Goal: Transaction & Acquisition: Register for event/course

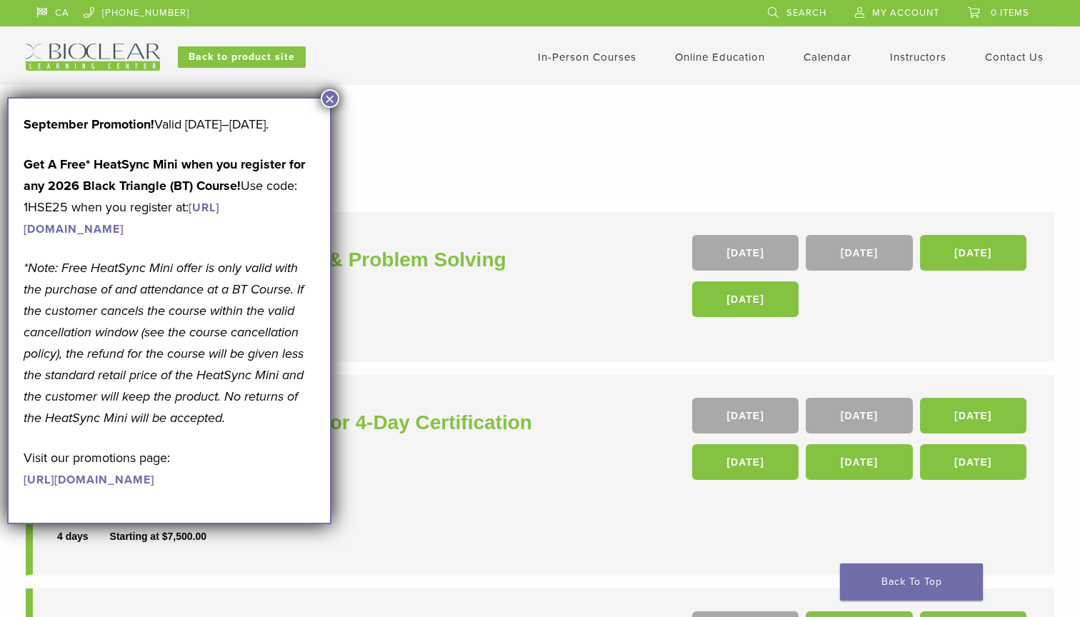
click at [327, 96] on button "×" at bounding box center [330, 98] width 19 height 19
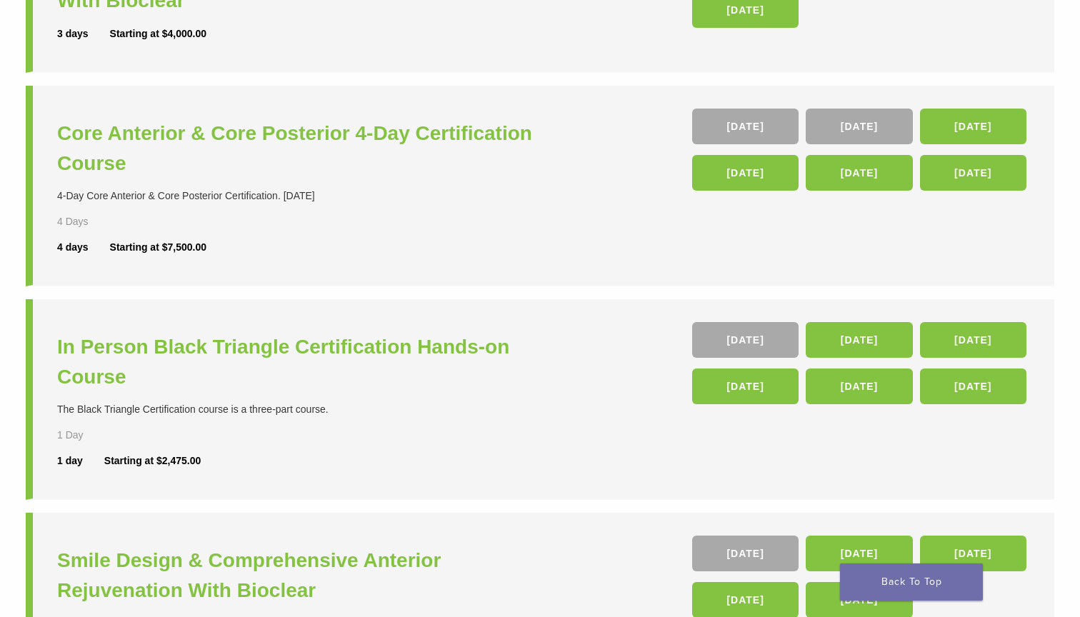
scroll to position [239, 0]
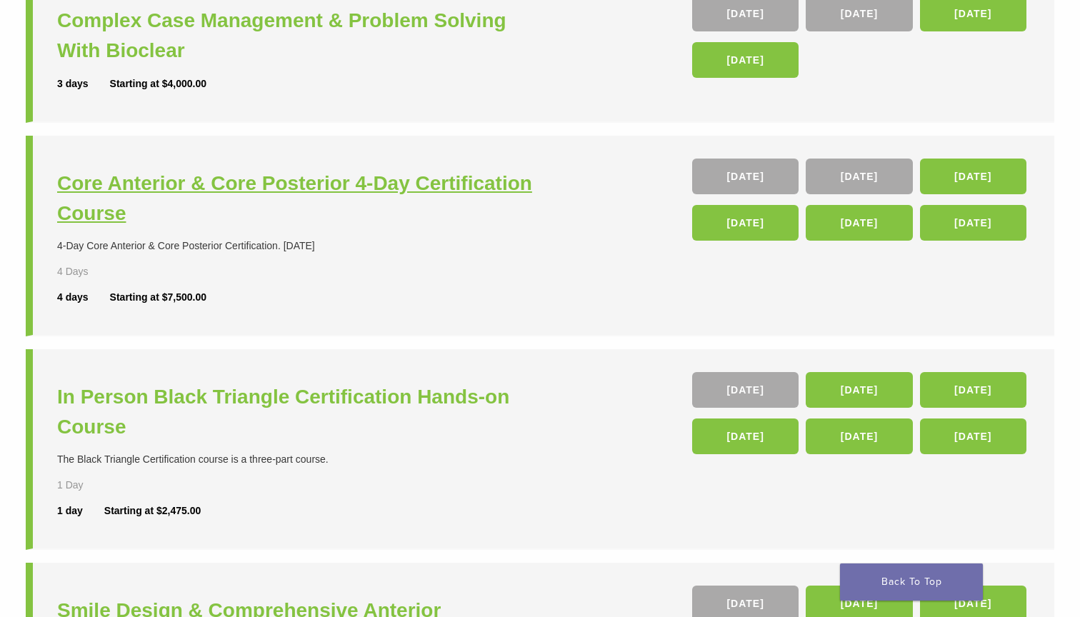
click at [372, 188] on h3 "Core Anterior & Core Posterior 4-Day Certification Course" at bounding box center [300, 198] width 486 height 60
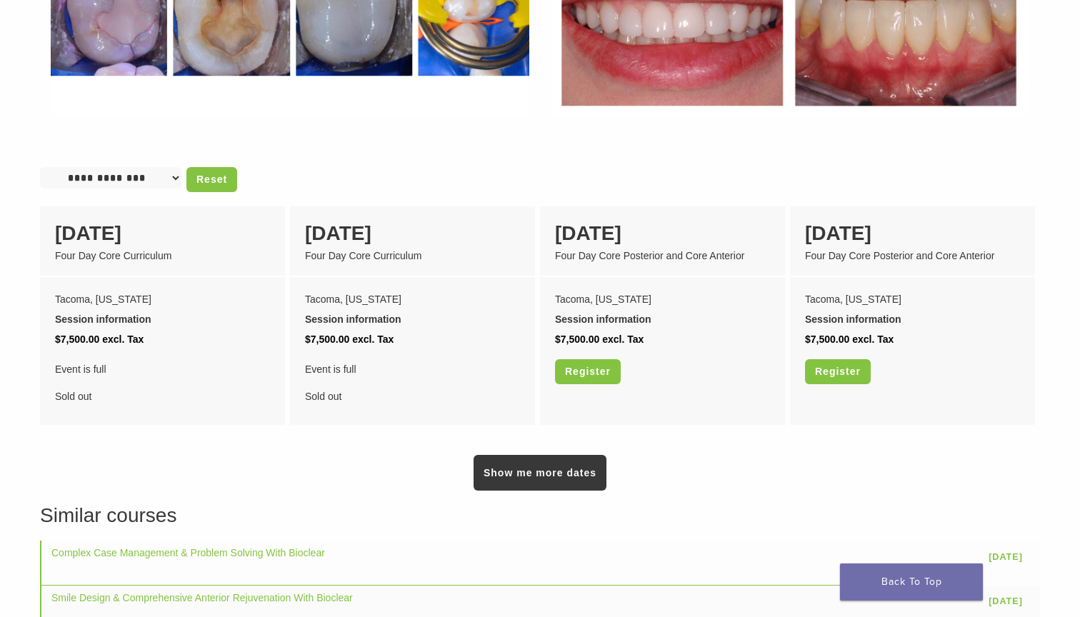
scroll to position [1091, 0]
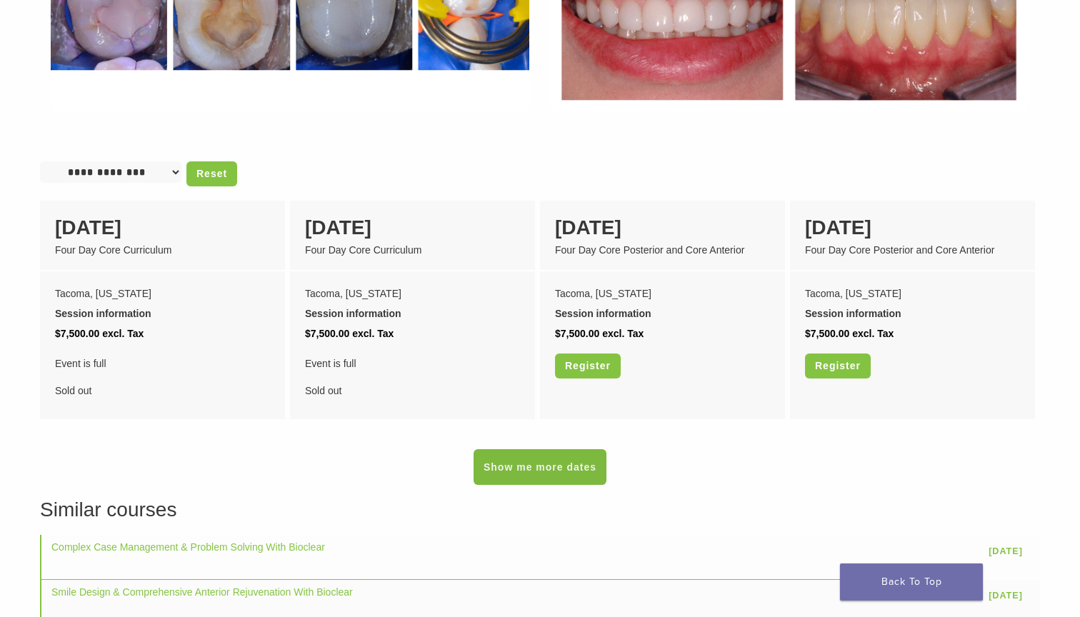
click at [560, 449] on link "Show me more dates" at bounding box center [539, 467] width 133 height 36
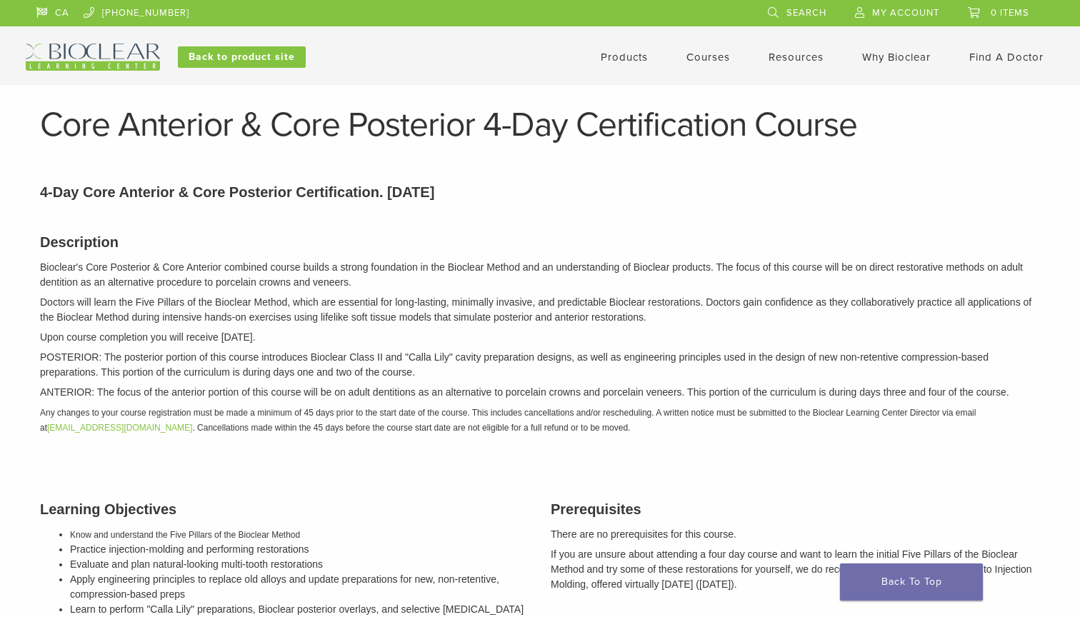
scroll to position [0, 0]
click at [698, 56] on link "Courses" at bounding box center [708, 57] width 44 height 13
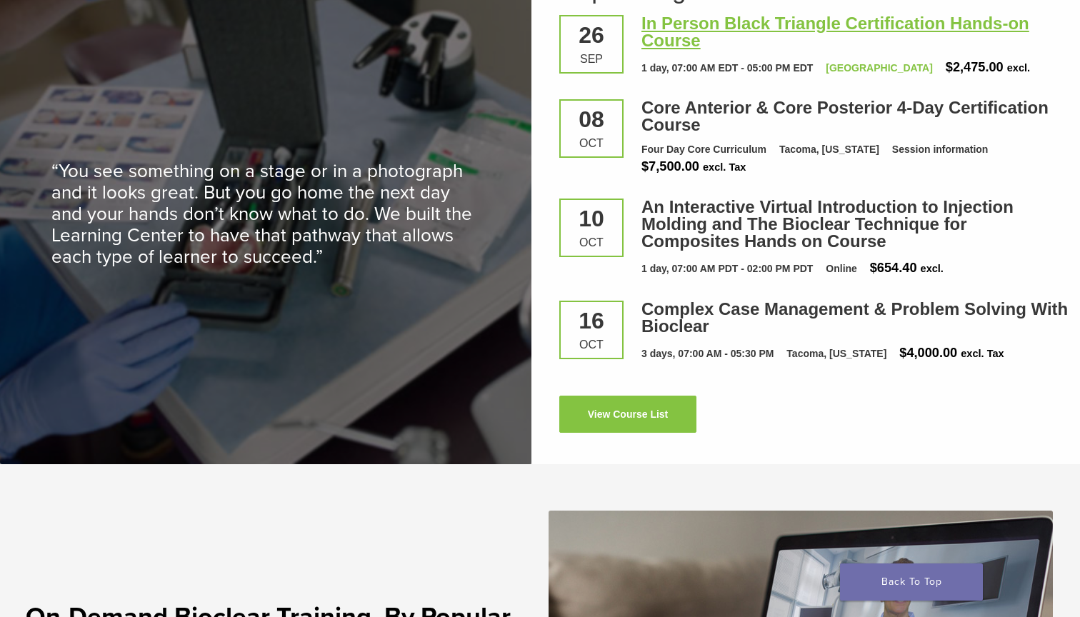
scroll to position [1976, 0]
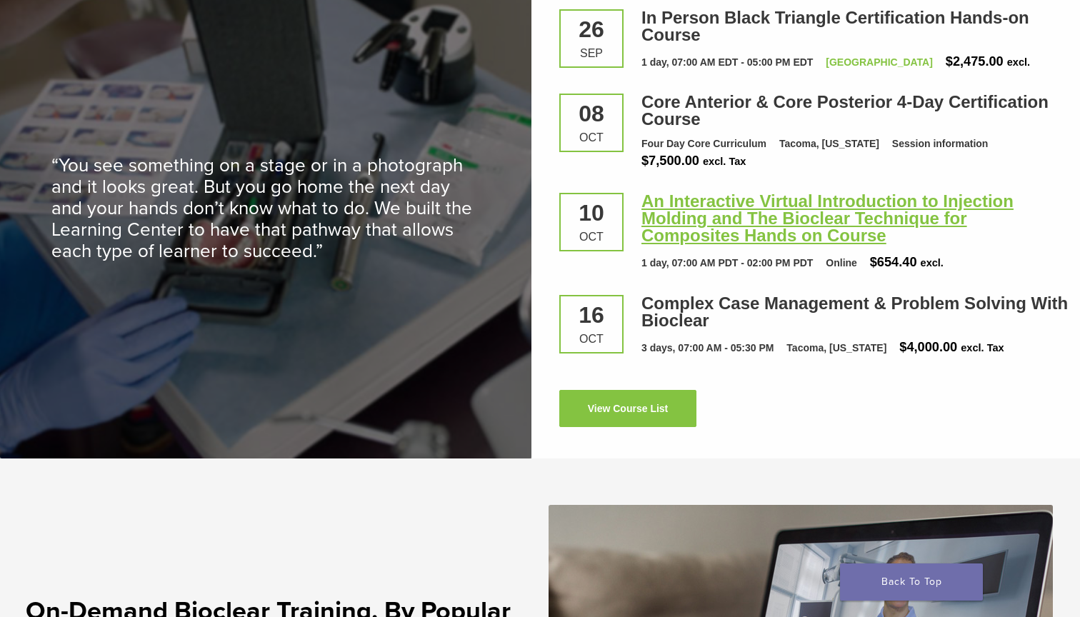
click at [714, 216] on link "An Interactive Virtual Introduction to Injection Molding and The Bioclear Techn…" at bounding box center [827, 218] width 372 height 54
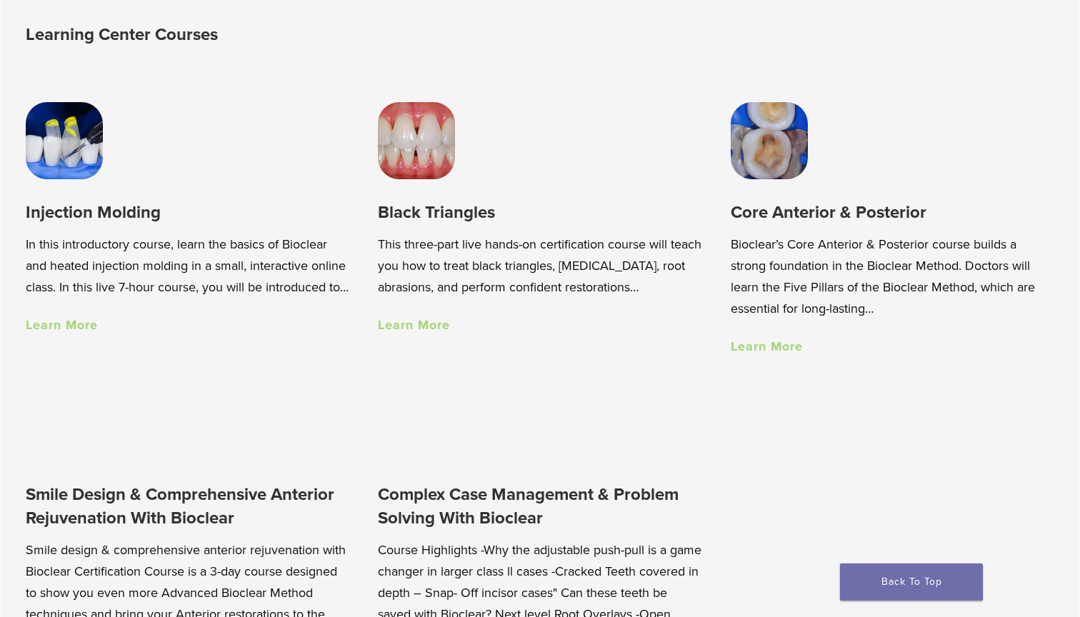
scroll to position [885, 0]
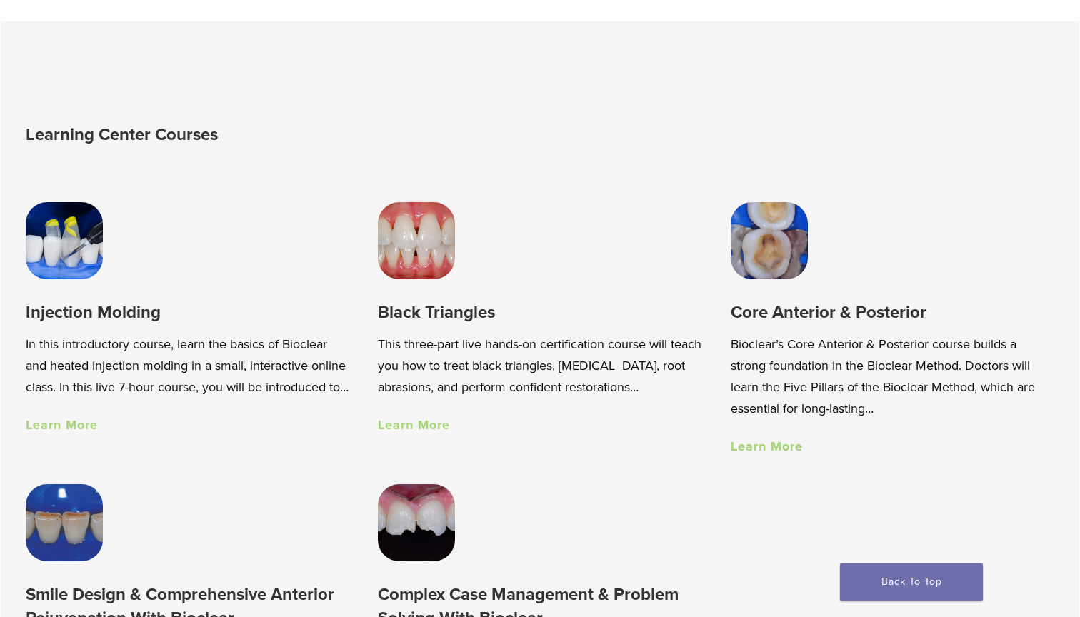
click at [776, 251] on img at bounding box center [768, 240] width 77 height 77
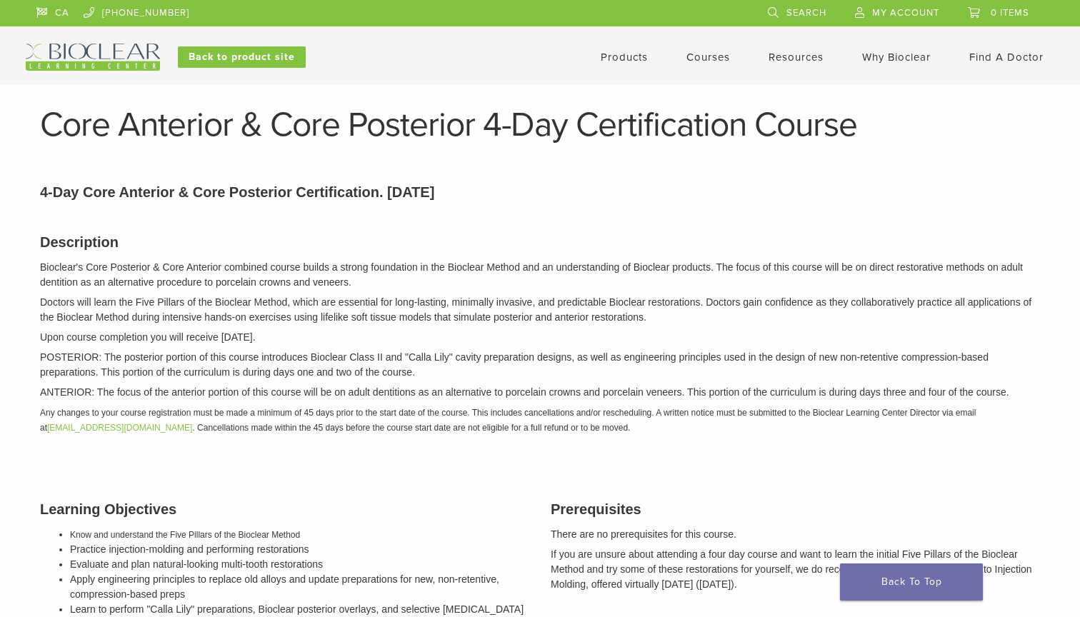
click at [698, 56] on link "Courses" at bounding box center [708, 57] width 44 height 13
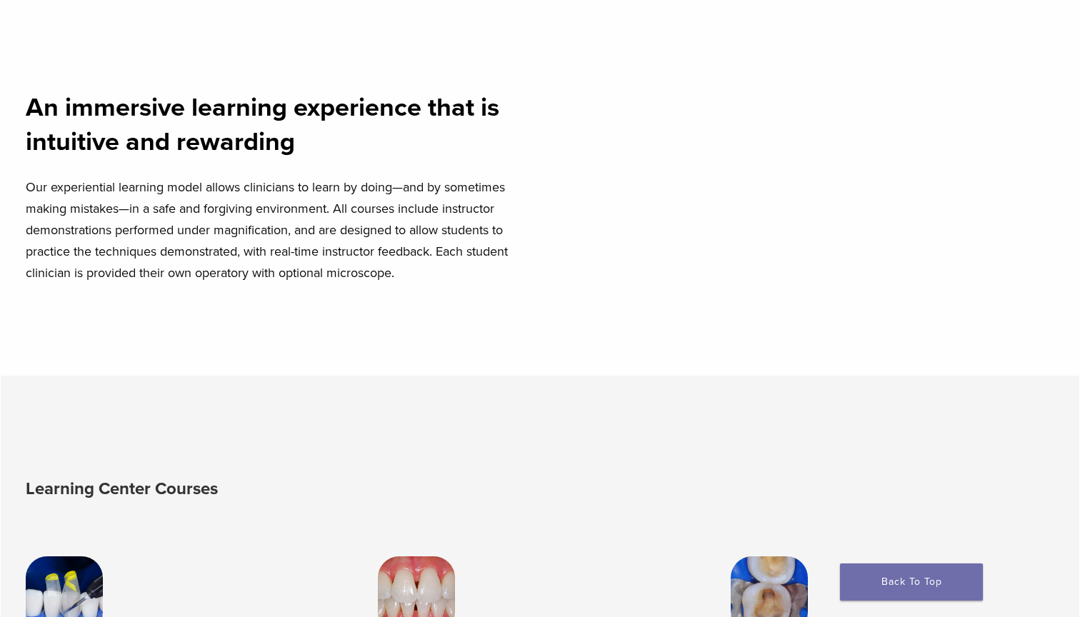
scroll to position [833, 0]
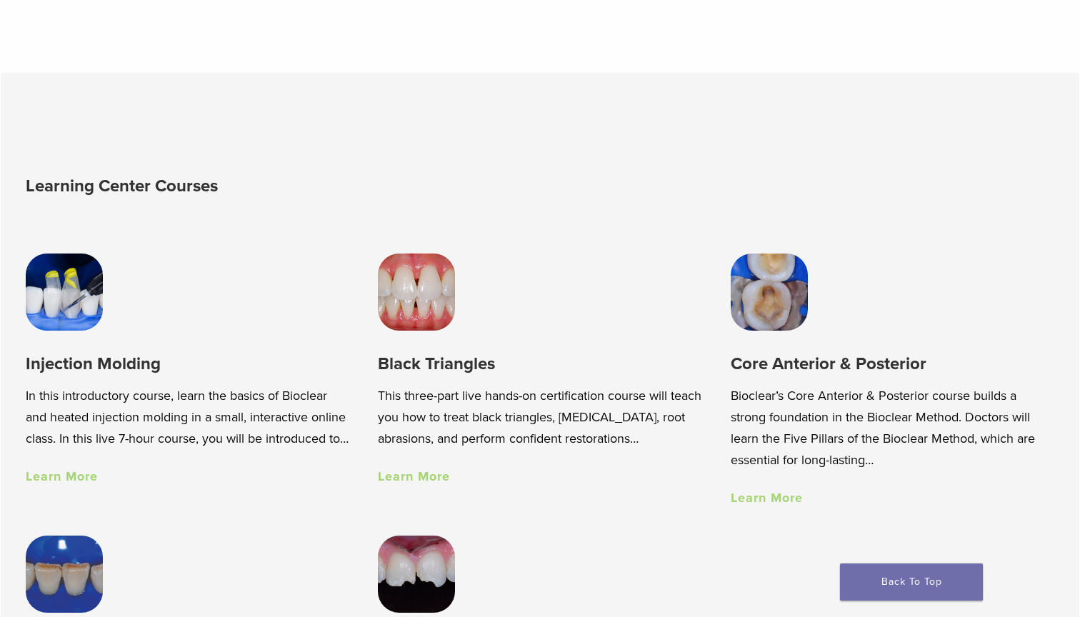
click at [82, 295] on img at bounding box center [64, 291] width 77 height 77
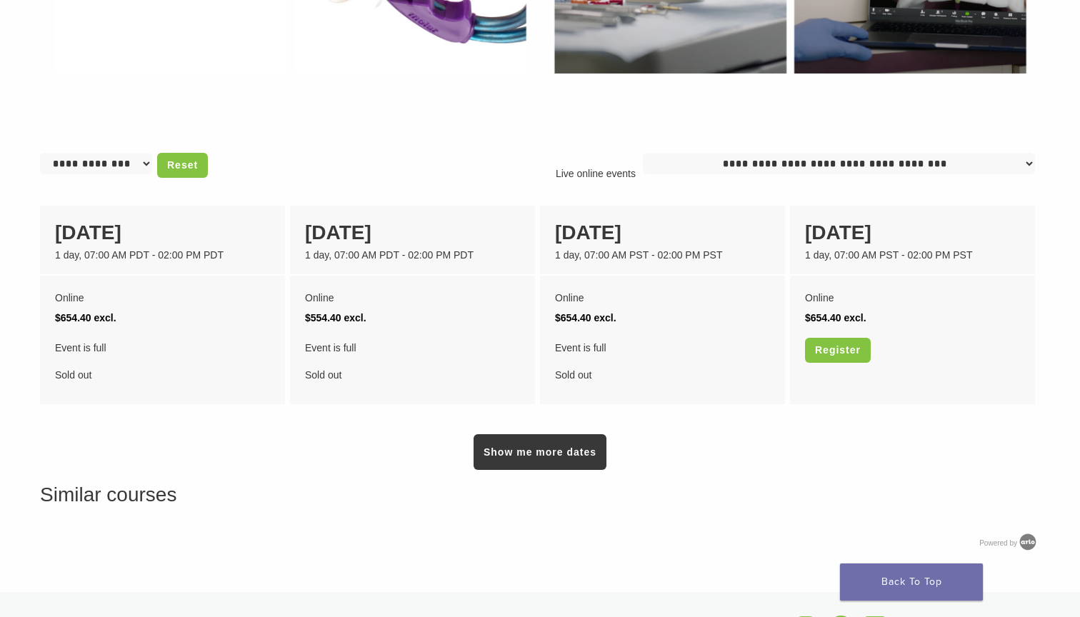
scroll to position [1017, 0]
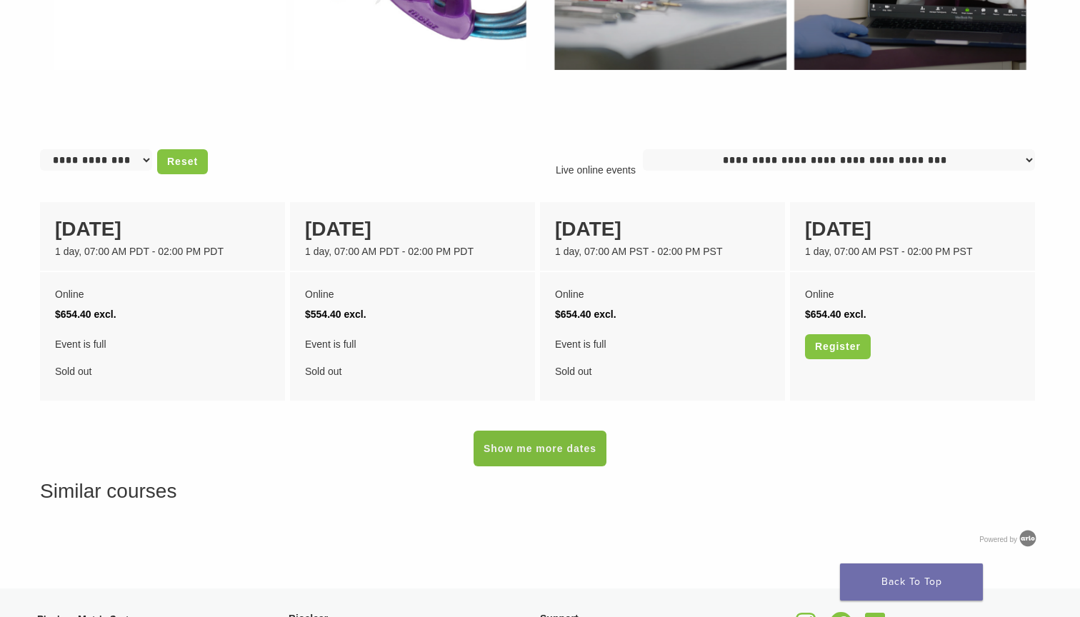
click at [570, 446] on link "Show me more dates" at bounding box center [539, 449] width 133 height 36
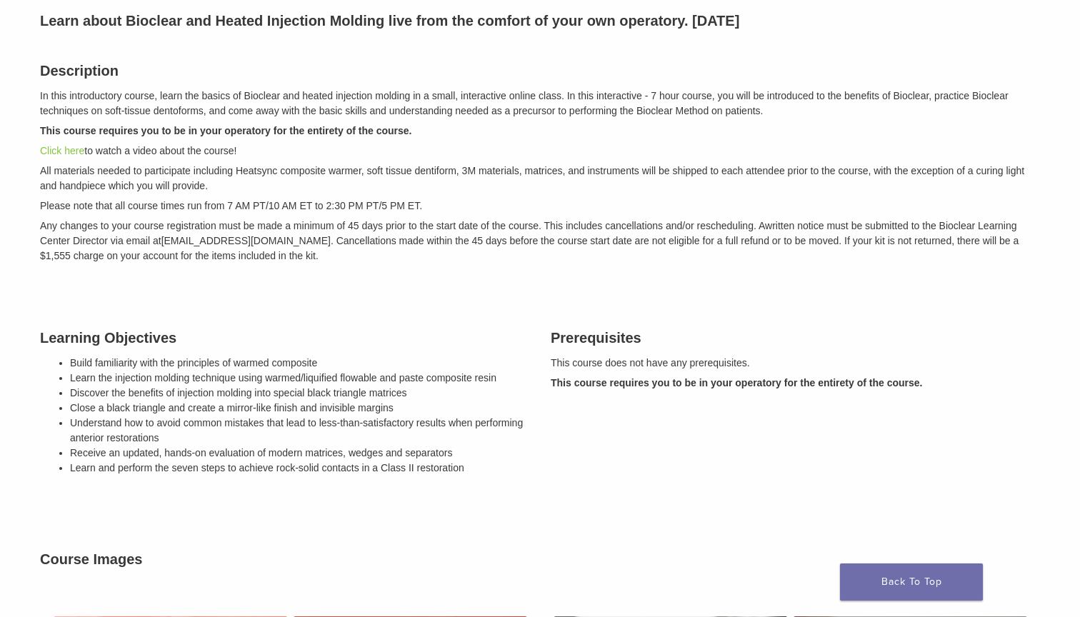
scroll to position [198, 0]
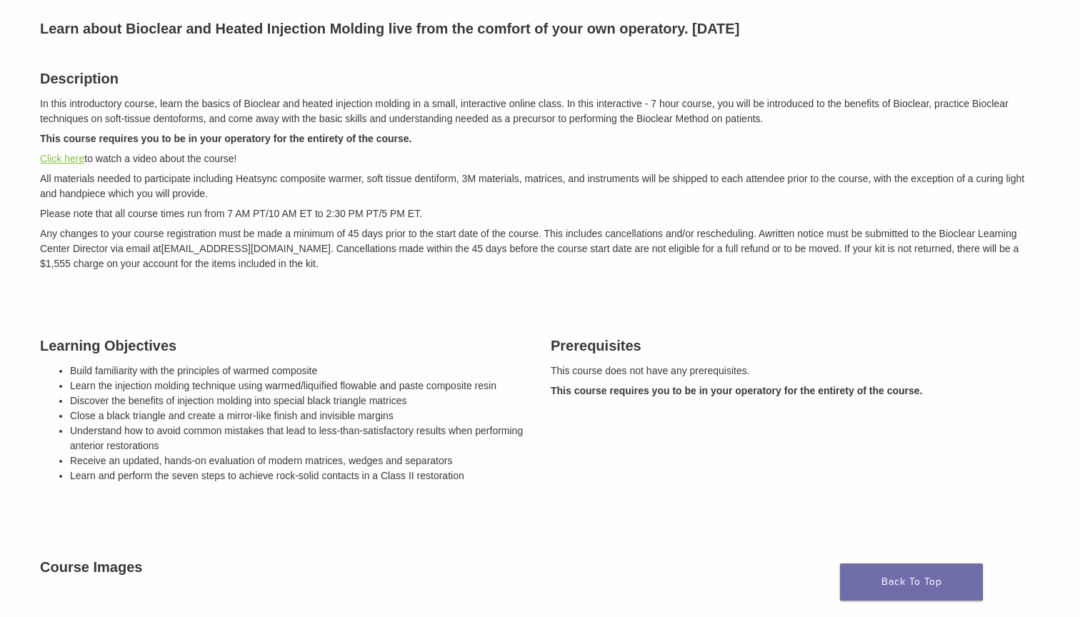
click at [74, 161] on link "Click here" at bounding box center [62, 158] width 44 height 11
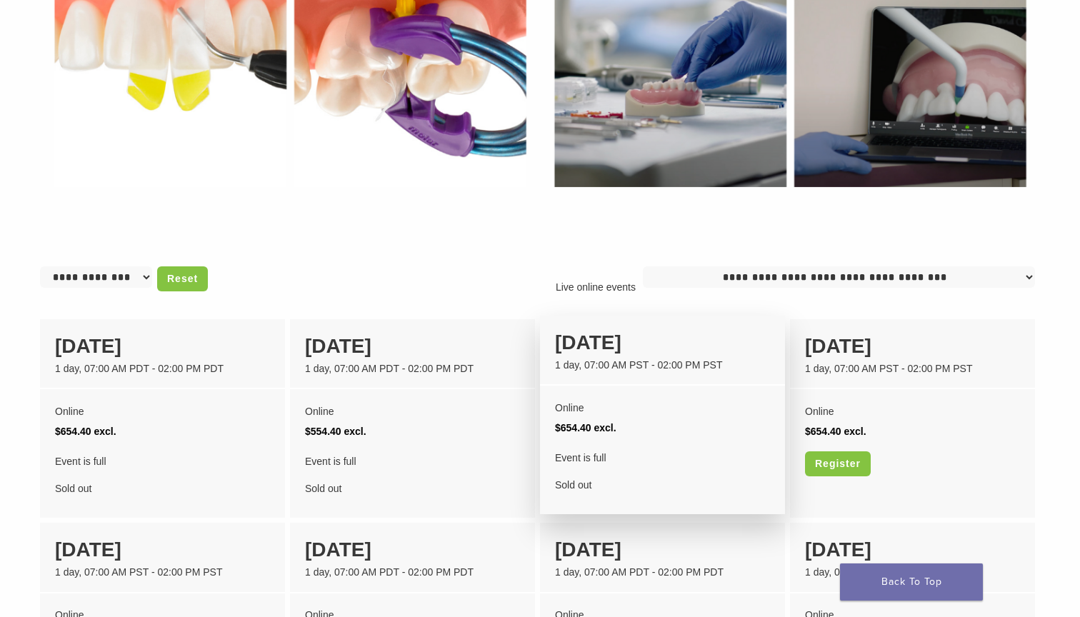
scroll to position [950, 0]
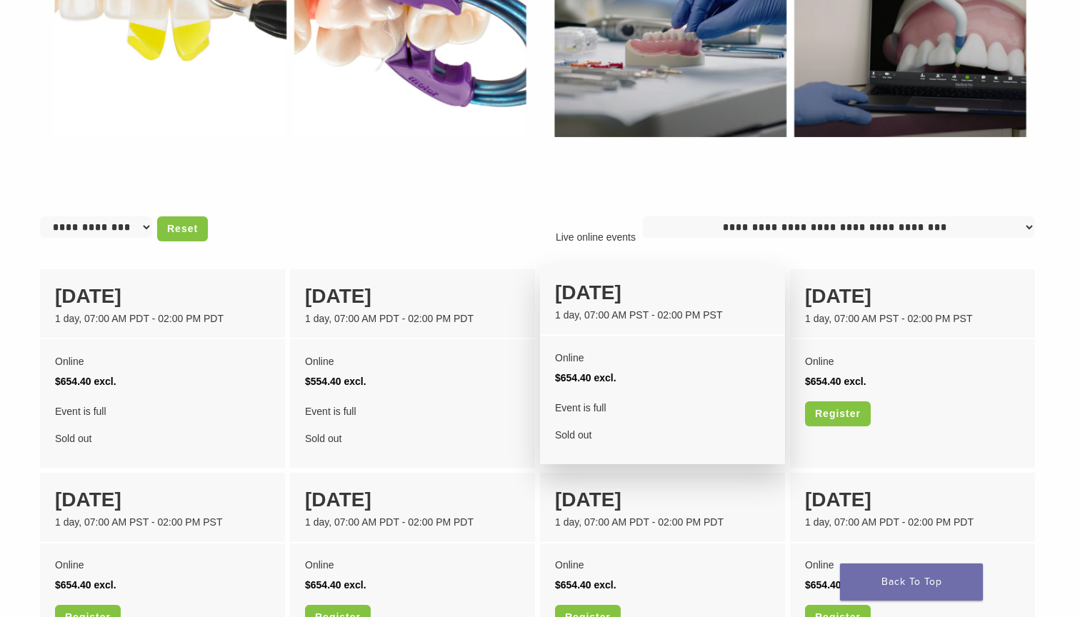
click at [589, 419] on div "Event is full Sold out" at bounding box center [662, 421] width 215 height 47
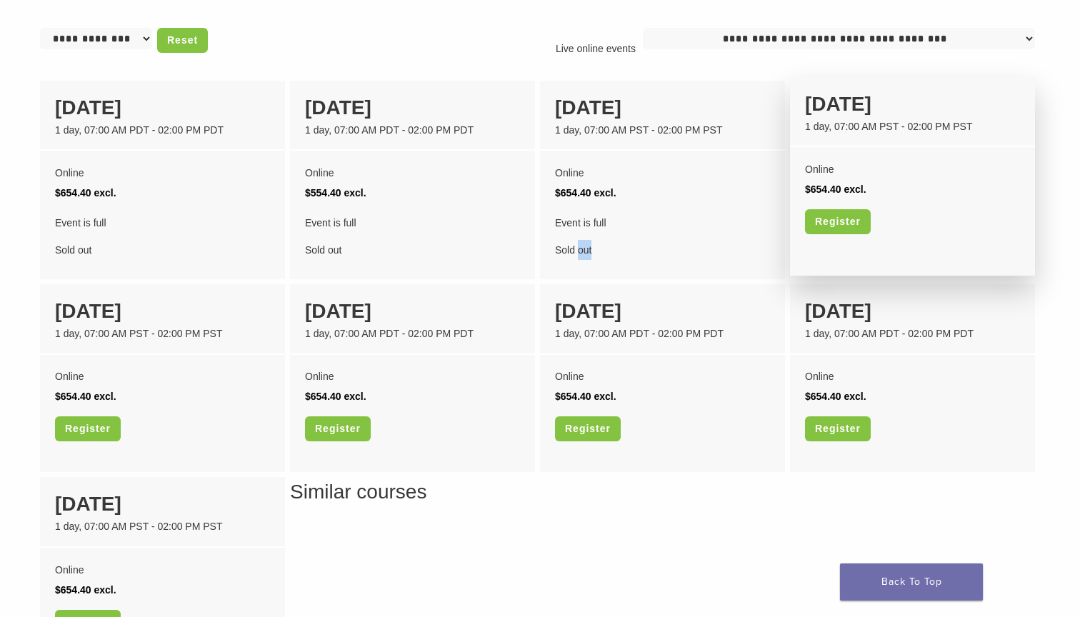
scroll to position [1139, 0]
click at [836, 215] on link "Register" at bounding box center [838, 220] width 66 height 25
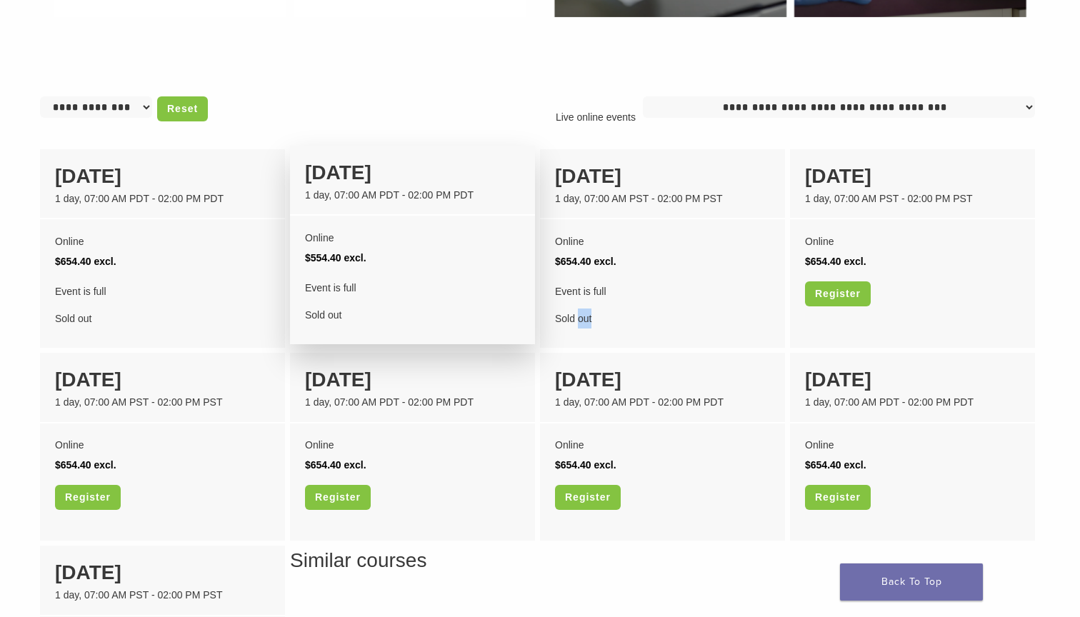
scroll to position [1070, 0]
